Goal: Transaction & Acquisition: Purchase product/service

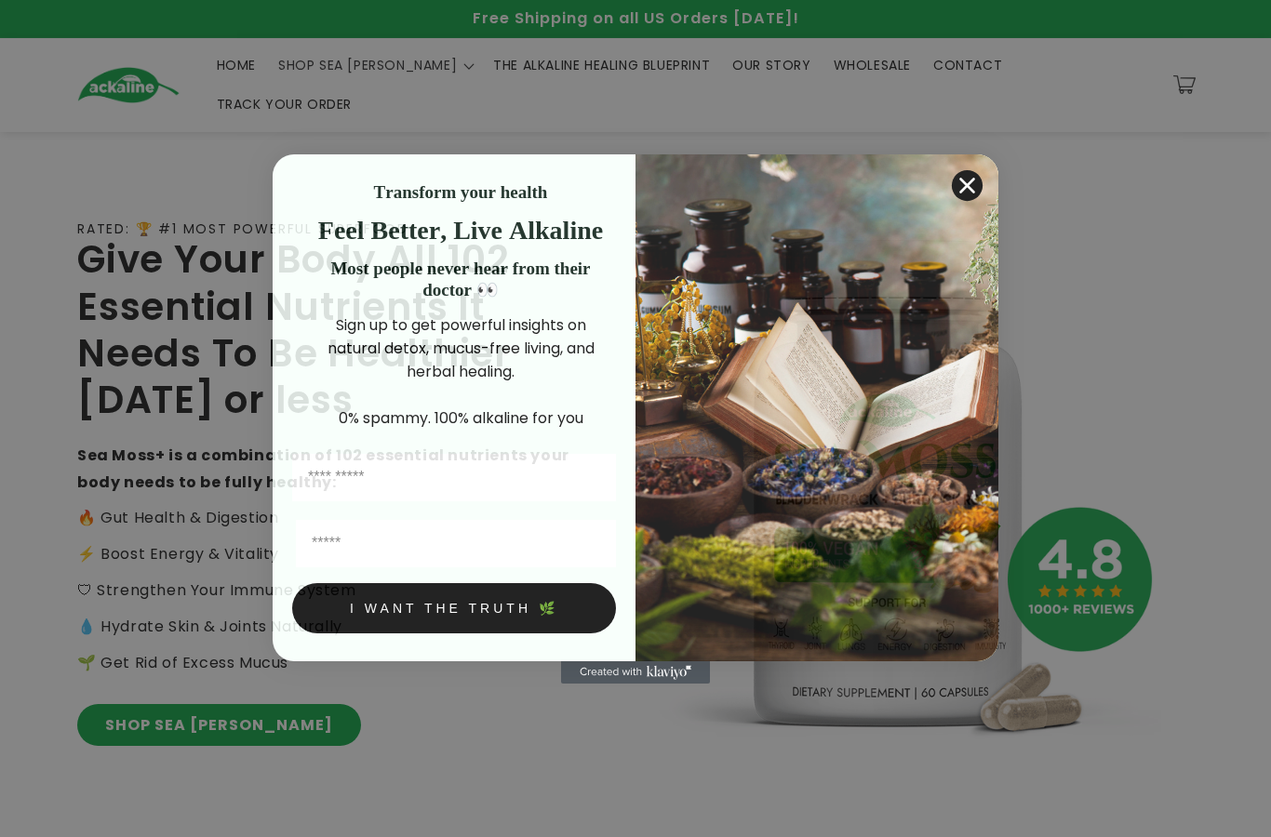
click at [949, 186] on img "POPUP Form" at bounding box center [816, 407] width 363 height 507
click at [955, 180] on circle "Close dialog" at bounding box center [967, 184] width 31 height 31
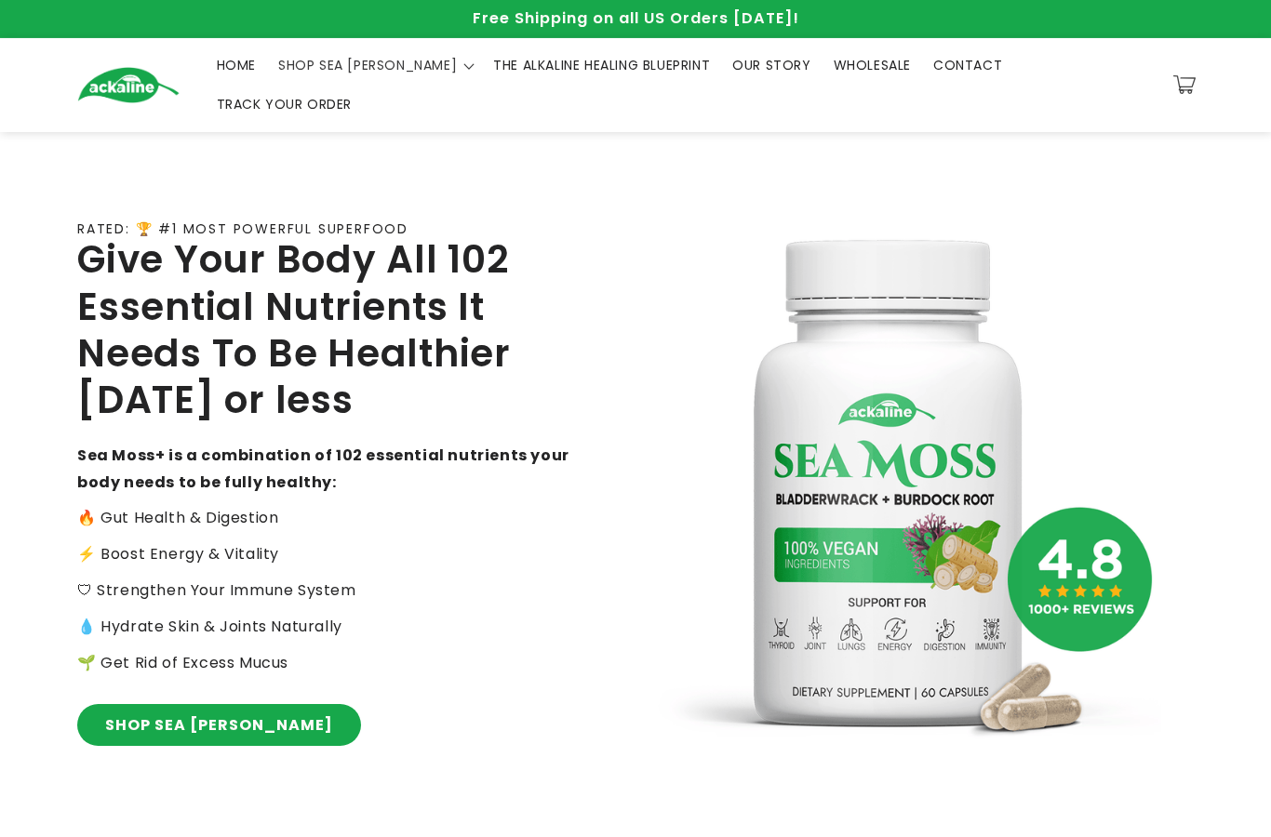
click at [353, 96] on span "TRACK YOUR ORDER" at bounding box center [285, 104] width 136 height 17
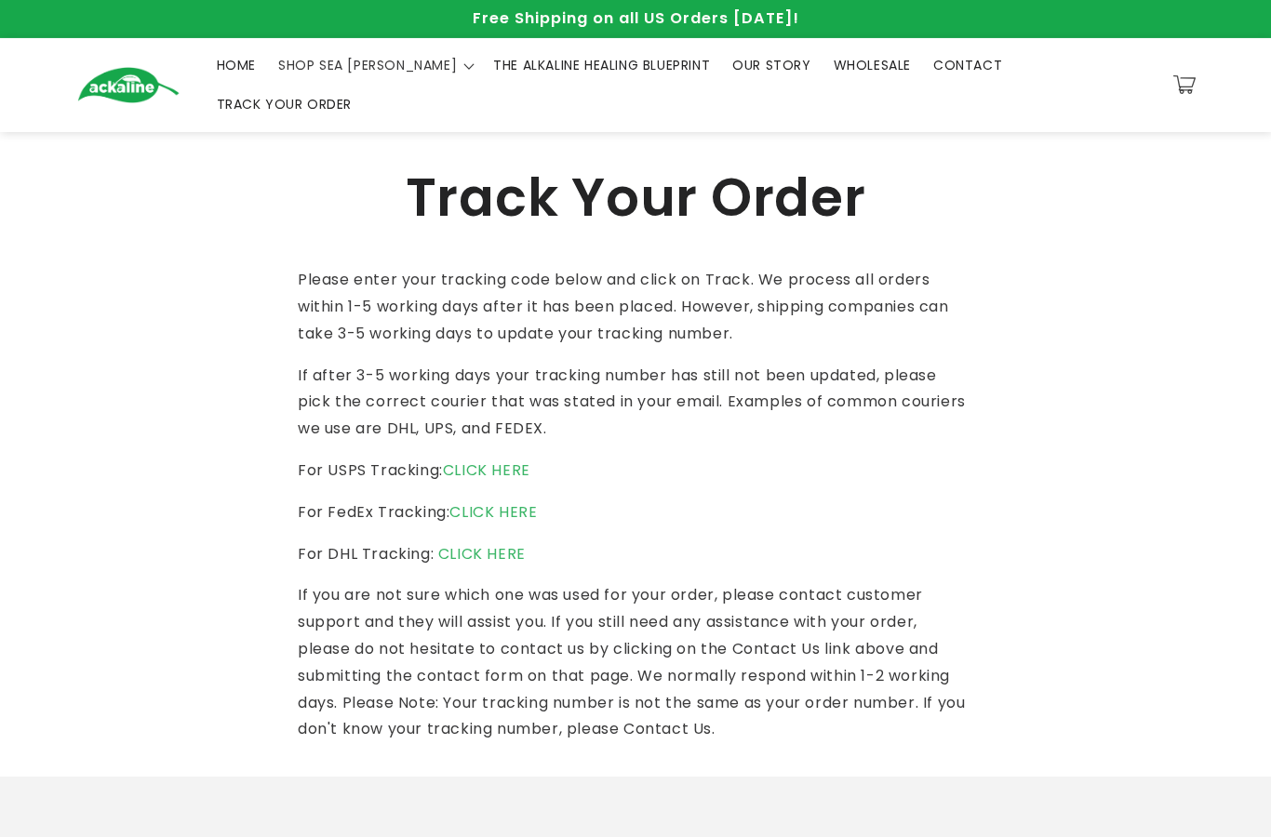
click at [575, 71] on span "THE ALKALINE HEALING BLUEPRINT" at bounding box center [601, 65] width 217 height 17
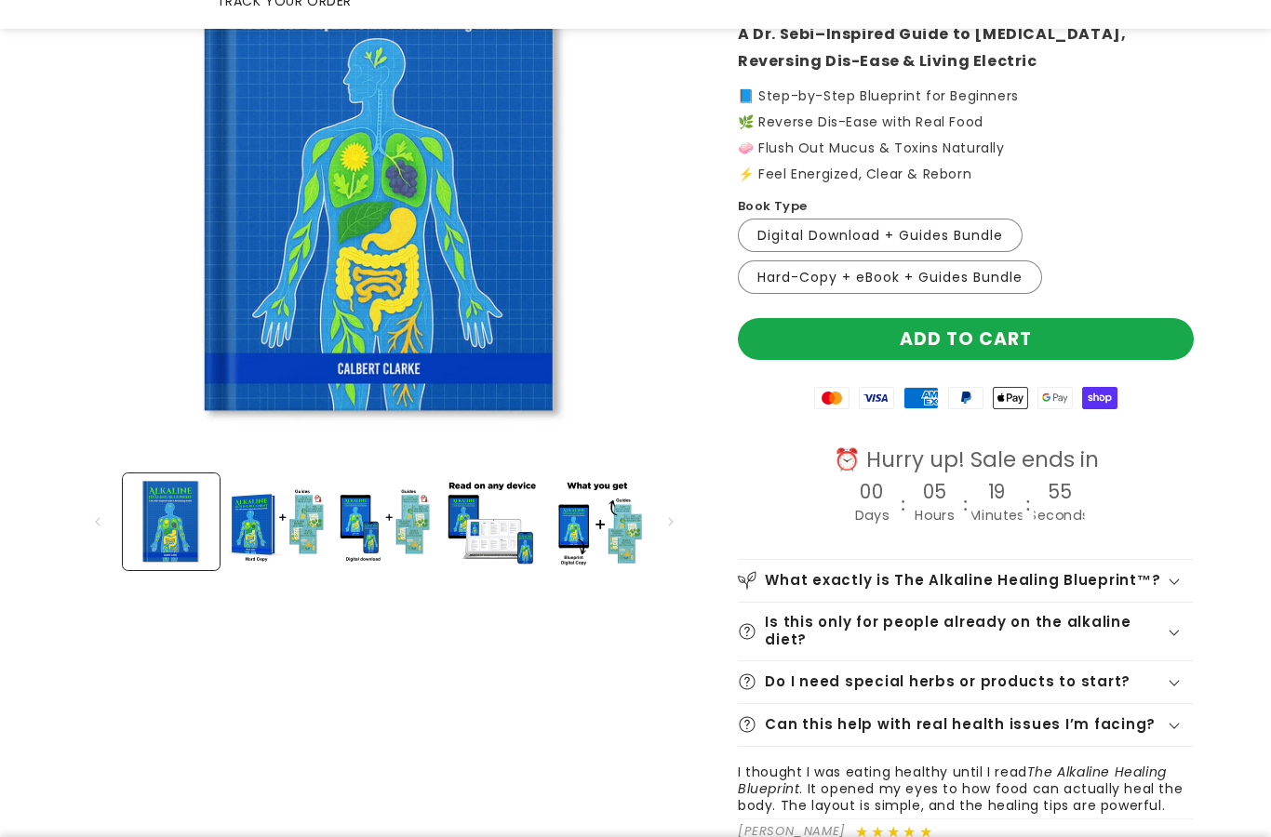
scroll to position [281, 0]
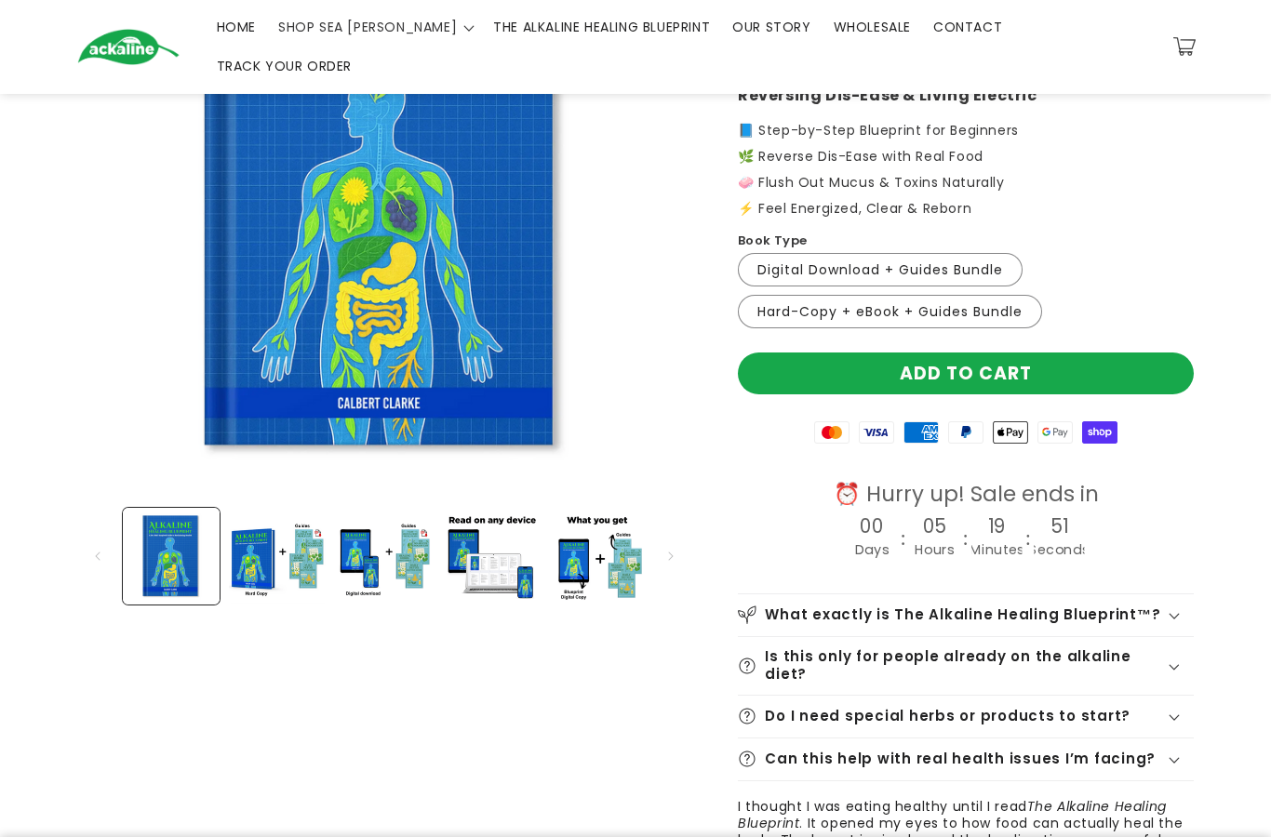
click at [962, 253] on label "Digital Download + Guides Bundle Variant sold out or unavailable" at bounding box center [880, 269] width 285 height 33
click at [870, 253] on label "Digital Download + Guides Bundle Variant sold out or unavailable" at bounding box center [880, 269] width 285 height 33
click at [886, 253] on label "Digital Download + Guides Bundle Variant sold out or unavailable" at bounding box center [880, 269] width 285 height 33
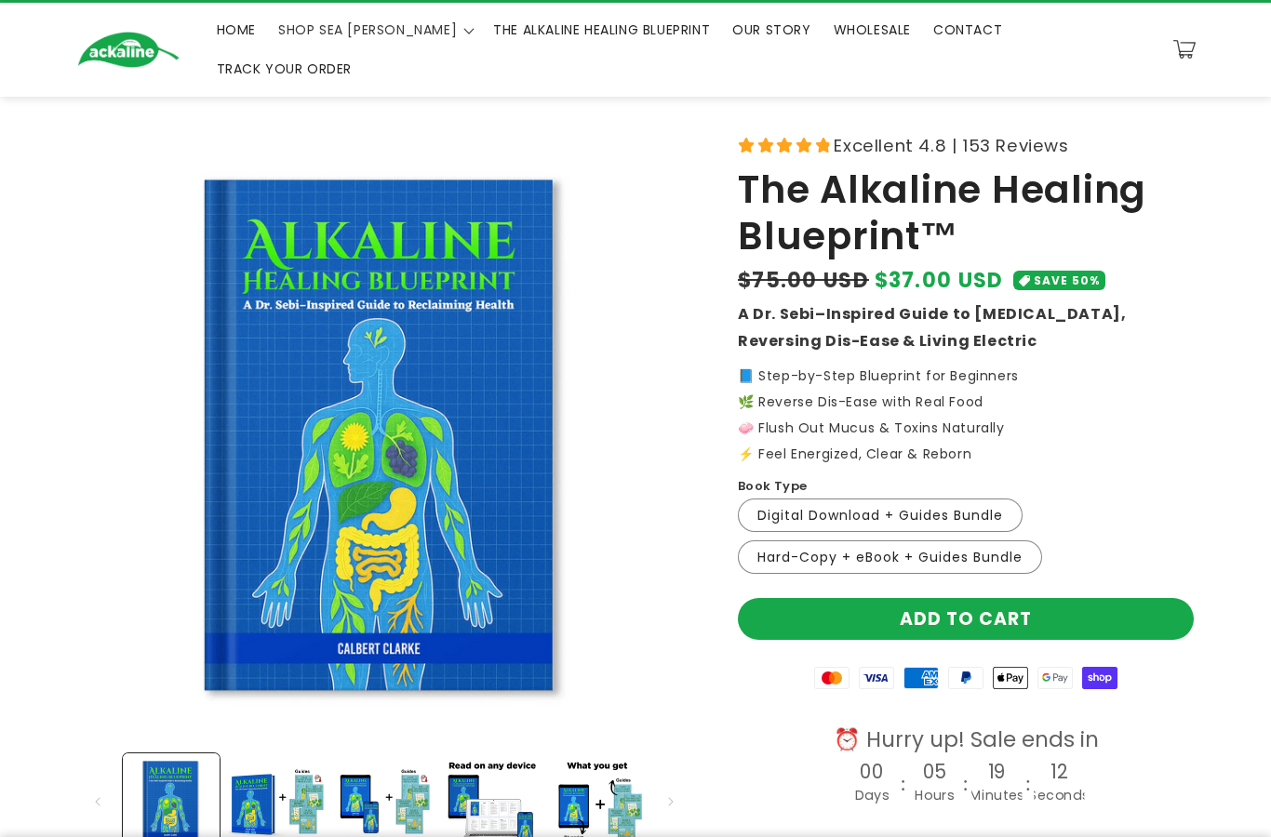
scroll to position [34, 0]
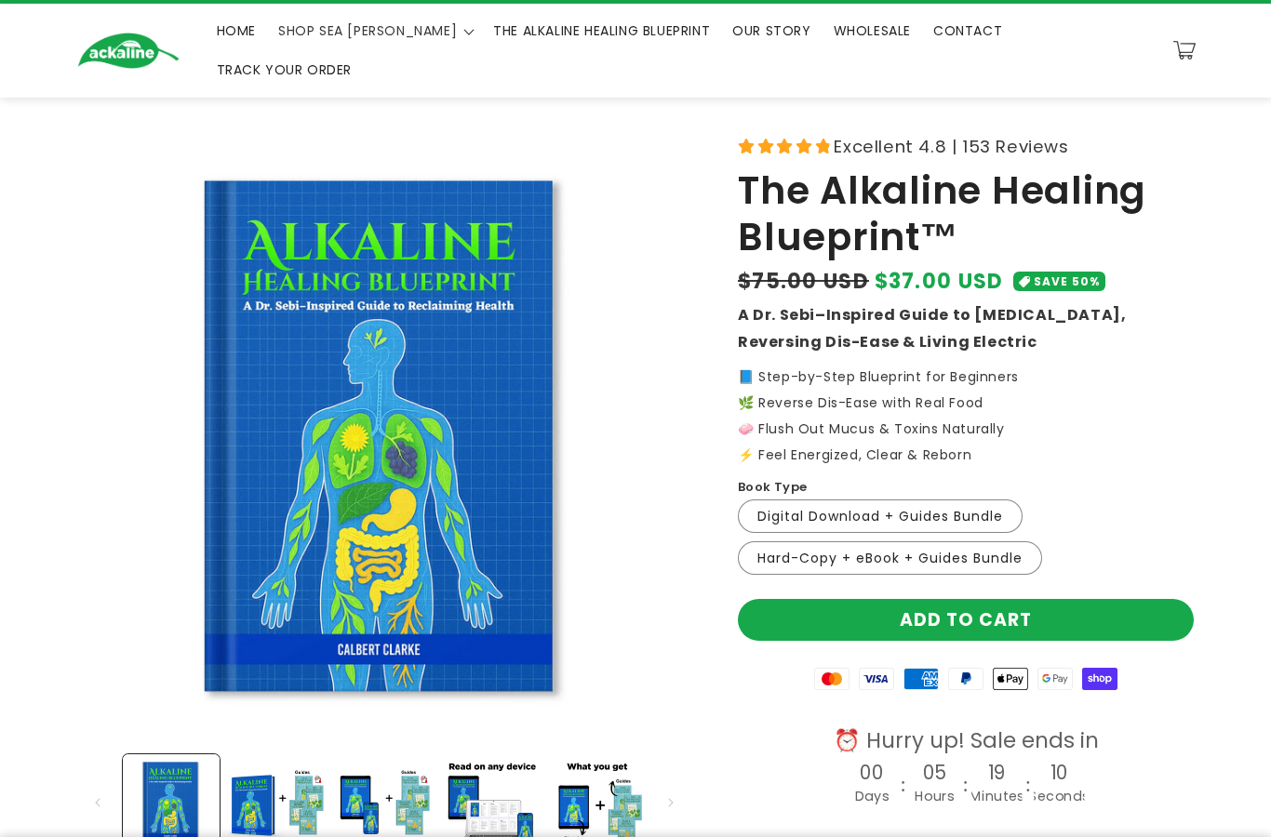
click at [1022, 541] on label "Hard-Copy + eBook + Guides Bundle Variant sold out or unavailable" at bounding box center [890, 557] width 304 height 33
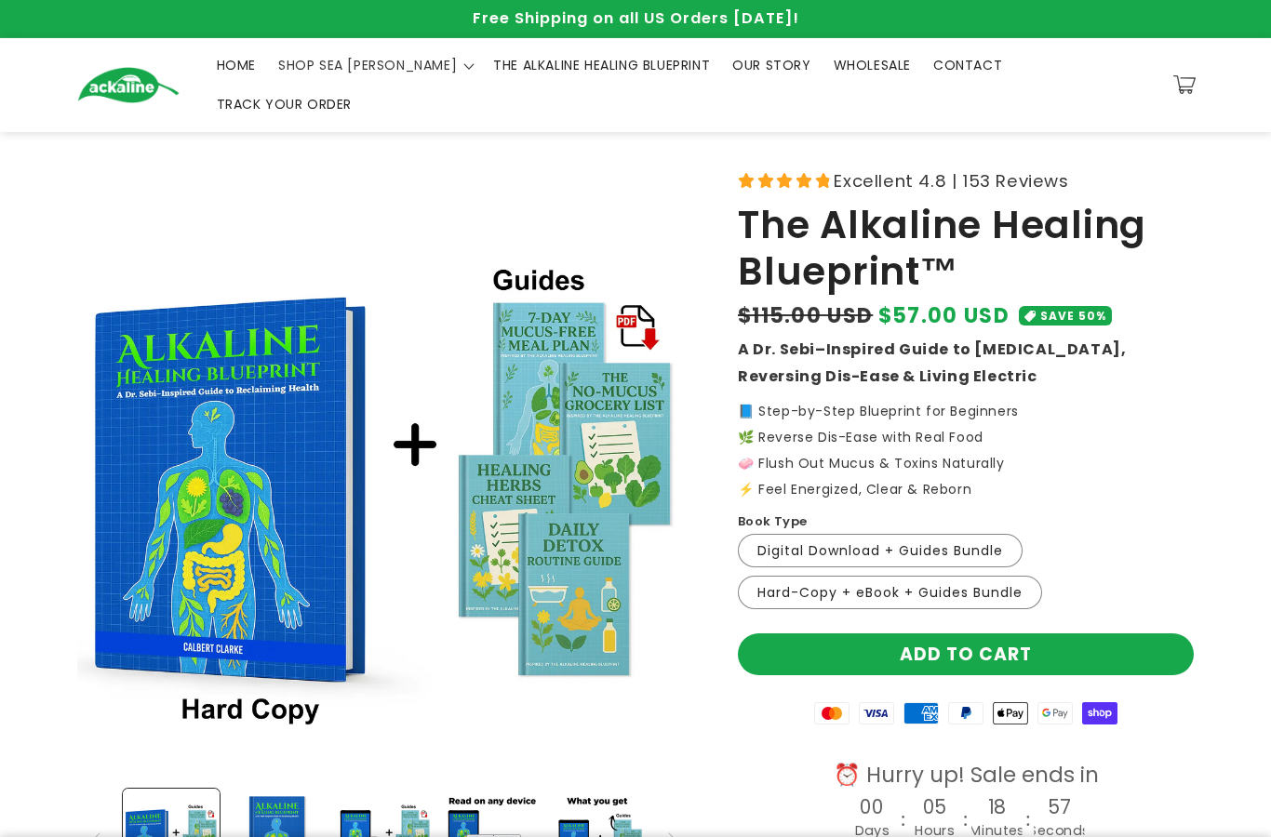
click at [353, 96] on span "TRACK YOUR ORDER" at bounding box center [285, 104] width 136 height 17
